Goal: Transaction & Acquisition: Purchase product/service

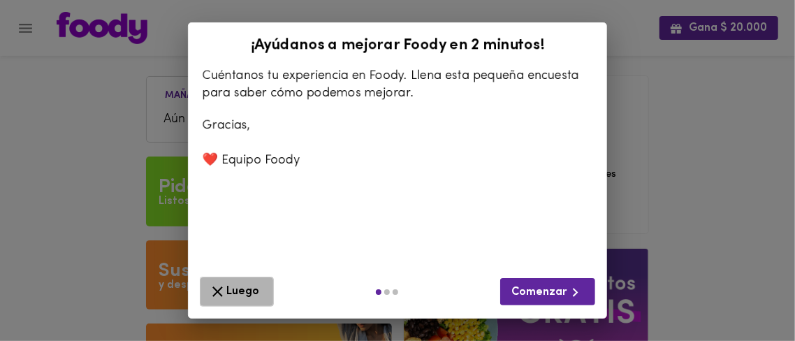
click at [230, 289] on span "Luego" at bounding box center [237, 291] width 56 height 17
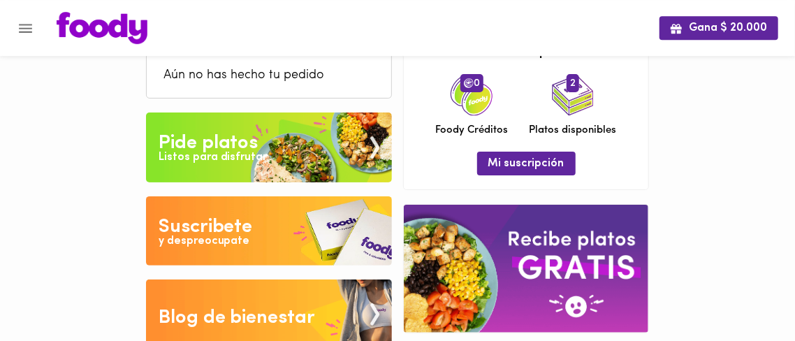
scroll to position [73, 0]
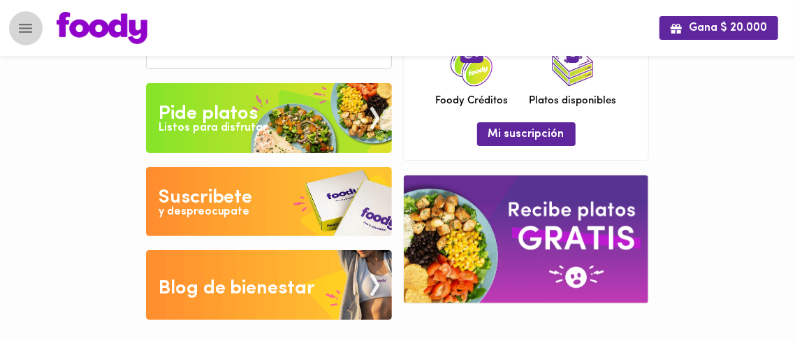
click at [31, 24] on icon "Menu" at bounding box center [25, 28] width 13 height 9
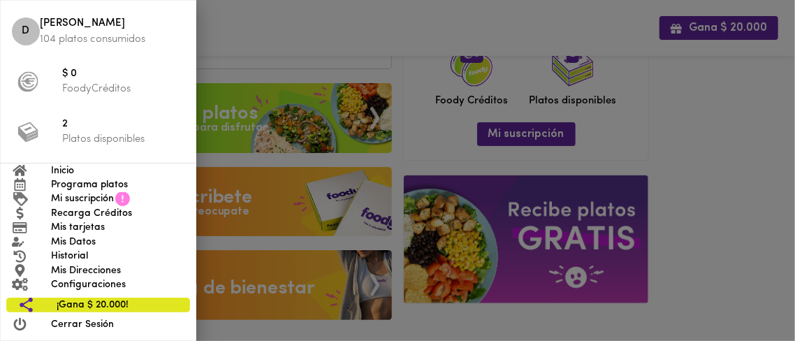
click at [103, 198] on span "Mi suscripción" at bounding box center [82, 199] width 63 height 15
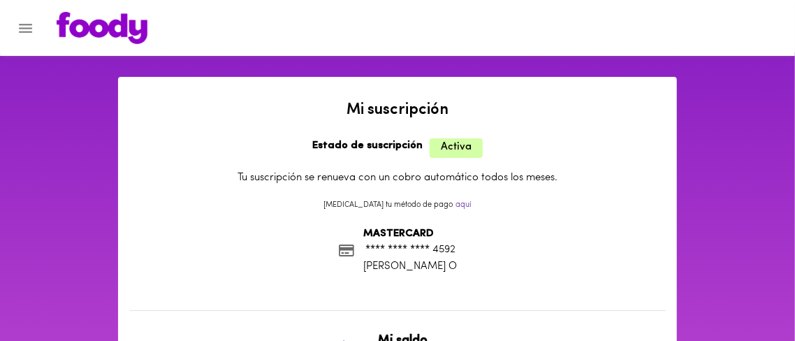
click at [22, 25] on icon "Menu" at bounding box center [25, 28] width 13 height 9
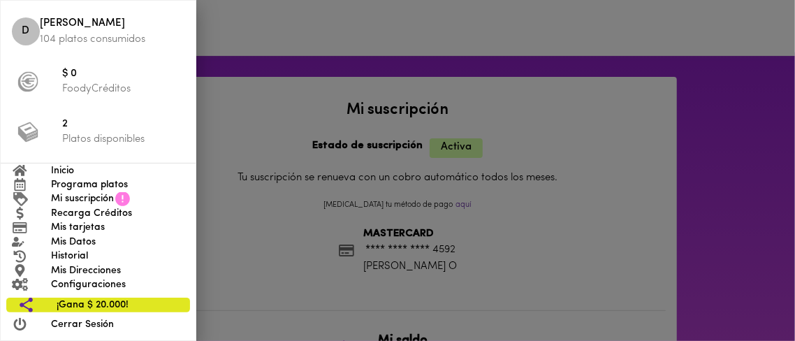
click at [90, 180] on span "Programa platos" at bounding box center [117, 185] width 133 height 15
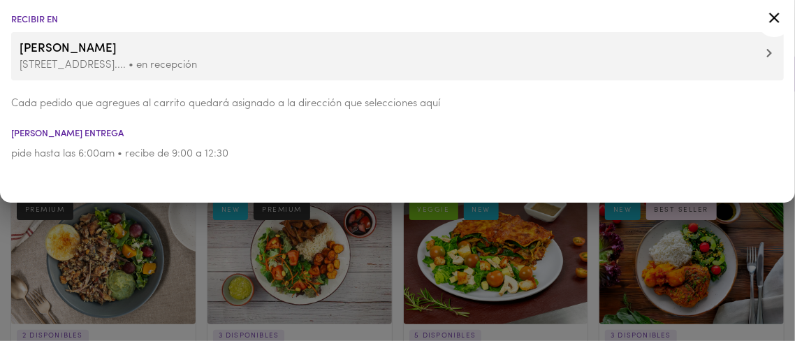
click at [776, 24] on icon at bounding box center [774, 17] width 17 height 17
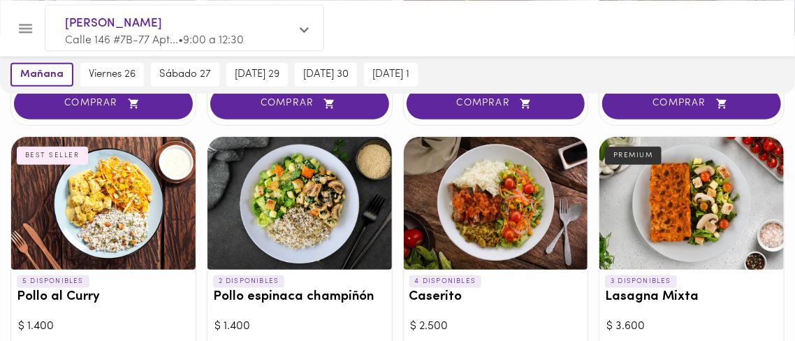
scroll to position [391, 0]
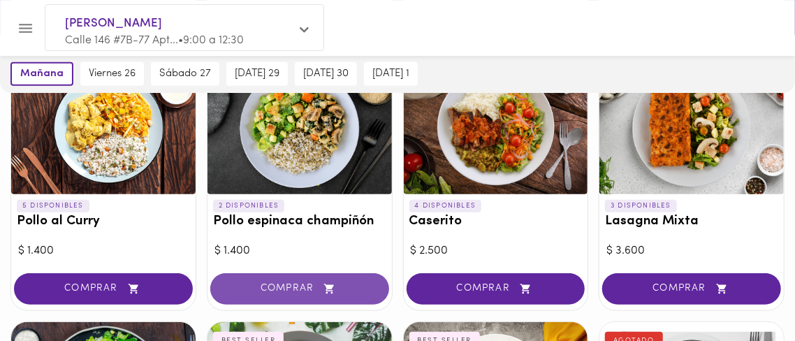
click at [292, 283] on span "COMPRAR" at bounding box center [300, 289] width 144 height 12
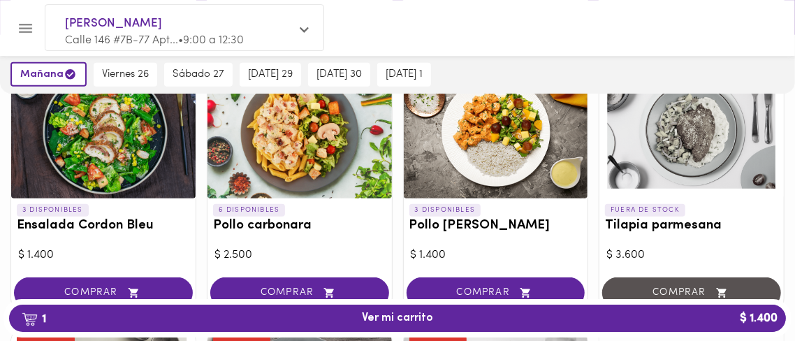
scroll to position [685, 0]
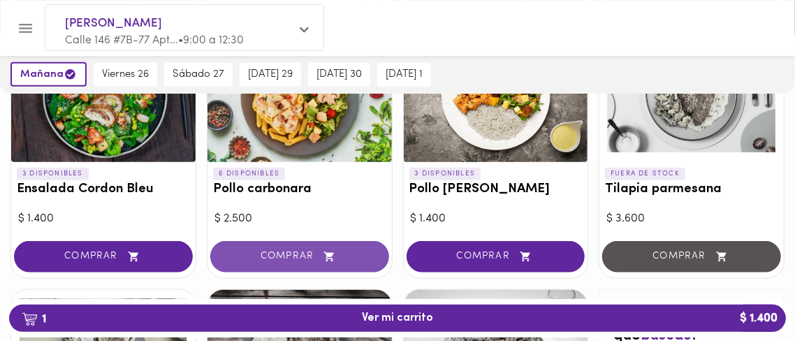
click at [298, 251] on span "COMPRAR" at bounding box center [300, 257] width 144 height 12
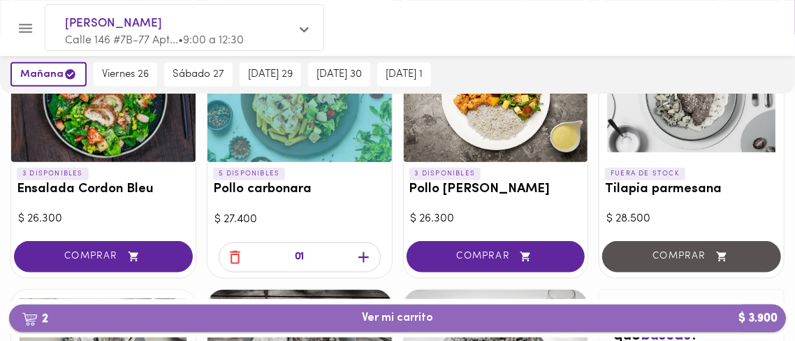
click at [390, 315] on span "2 Ver mi carrito $ 3.900" at bounding box center [397, 318] width 71 height 13
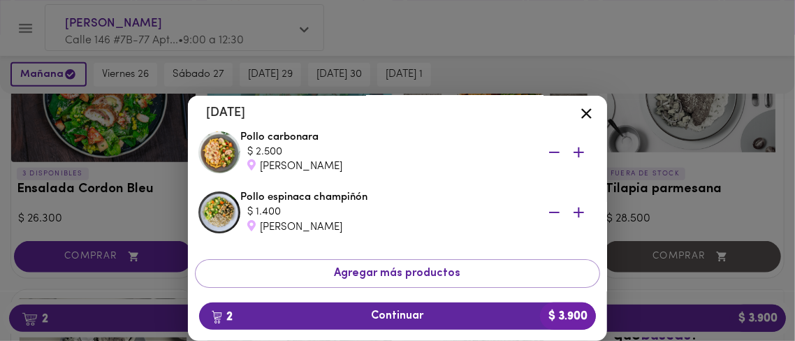
scroll to position [114, 0]
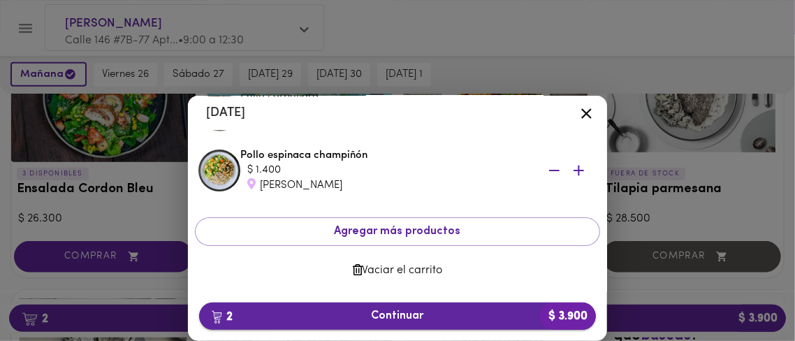
click at [407, 312] on span "2 Continuar $ 3.900" at bounding box center [397, 316] width 375 height 13
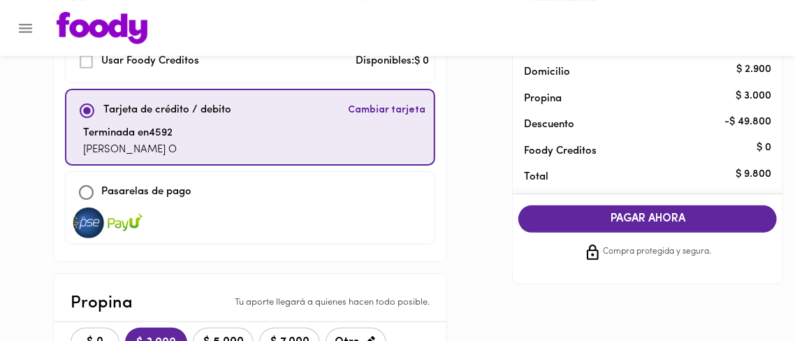
scroll to position [196, 0]
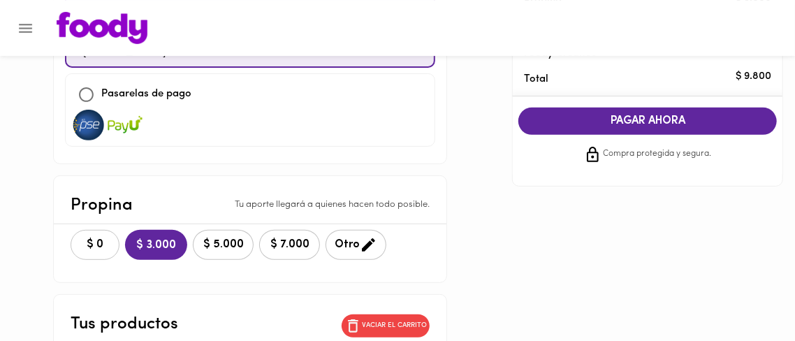
click at [117, 230] on button "$ 0" at bounding box center [95, 245] width 49 height 30
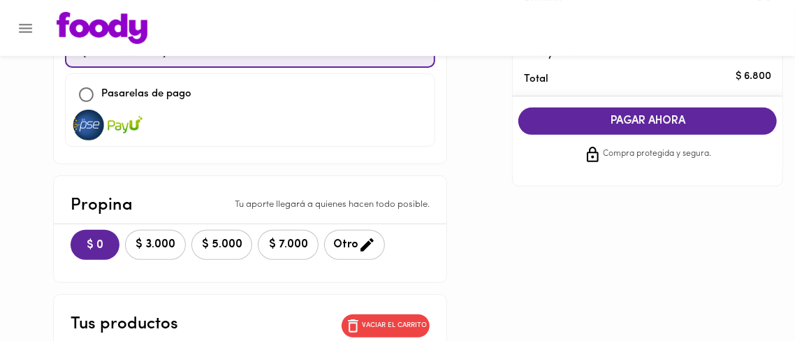
click at [663, 125] on span "PAGAR AHORA" at bounding box center [648, 121] width 231 height 13
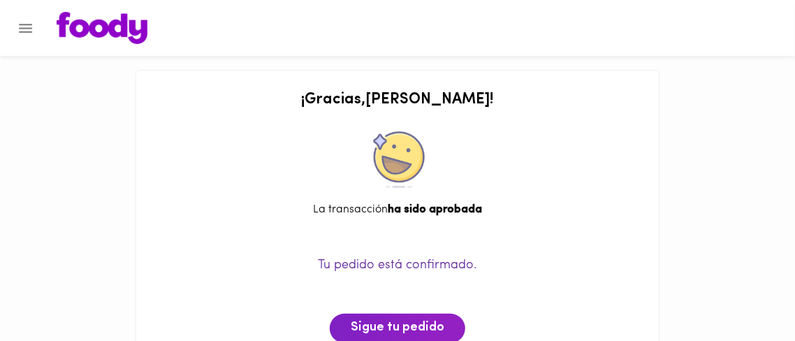
scroll to position [72, 0]
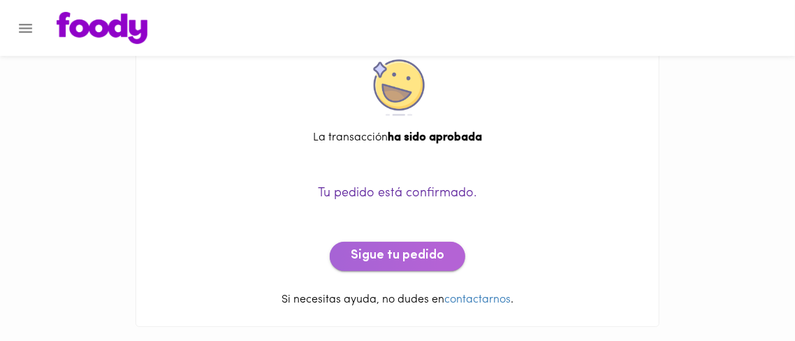
click at [413, 259] on span "Sigue tu pedido" at bounding box center [398, 256] width 94 height 15
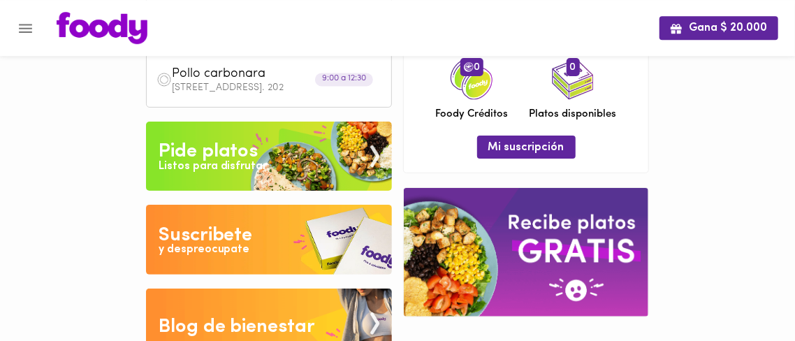
scroll to position [124, 0]
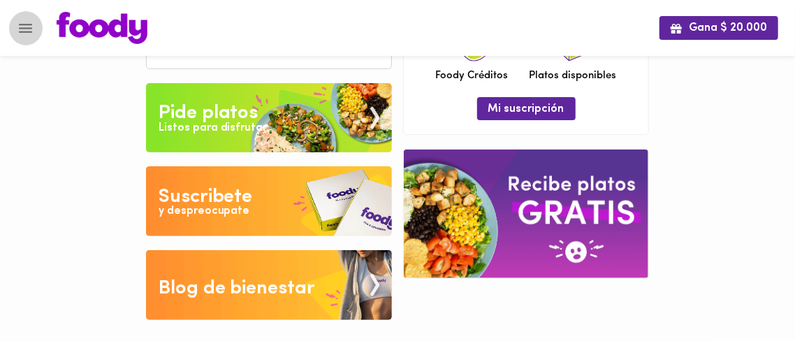
click at [33, 31] on icon "Menu" at bounding box center [25, 28] width 17 height 17
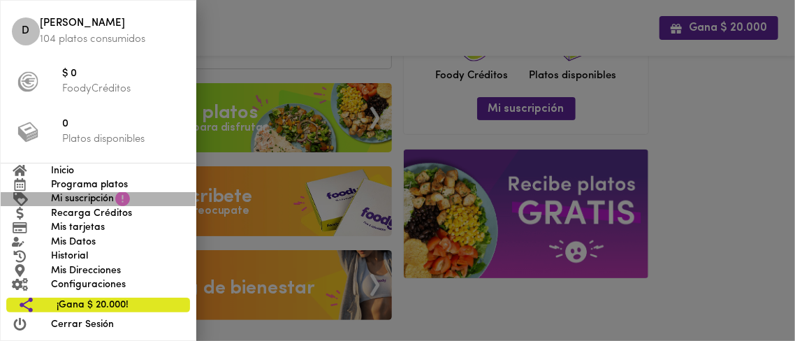
click at [95, 195] on span "Mi suscripción" at bounding box center [82, 199] width 63 height 15
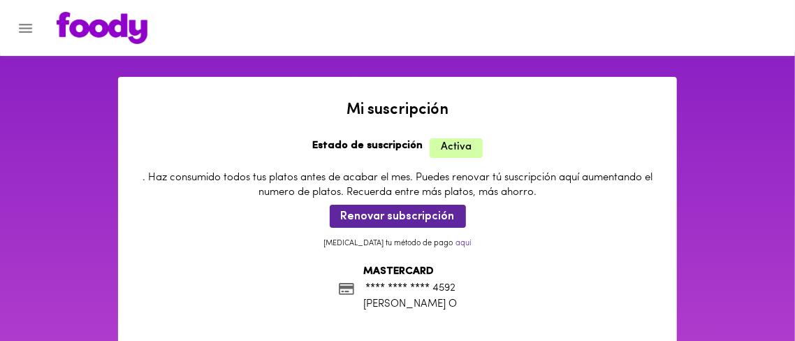
click at [15, 29] on button "Menu" at bounding box center [25, 28] width 34 height 34
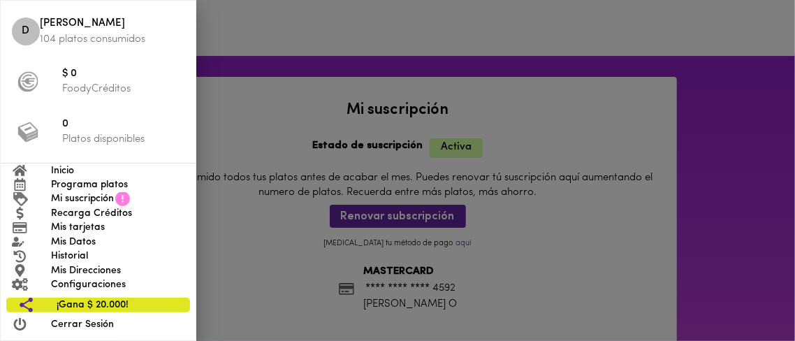
click at [89, 328] on span "Cerrar Sesión" at bounding box center [117, 324] width 133 height 15
